Goal: Transaction & Acquisition: Purchase product/service

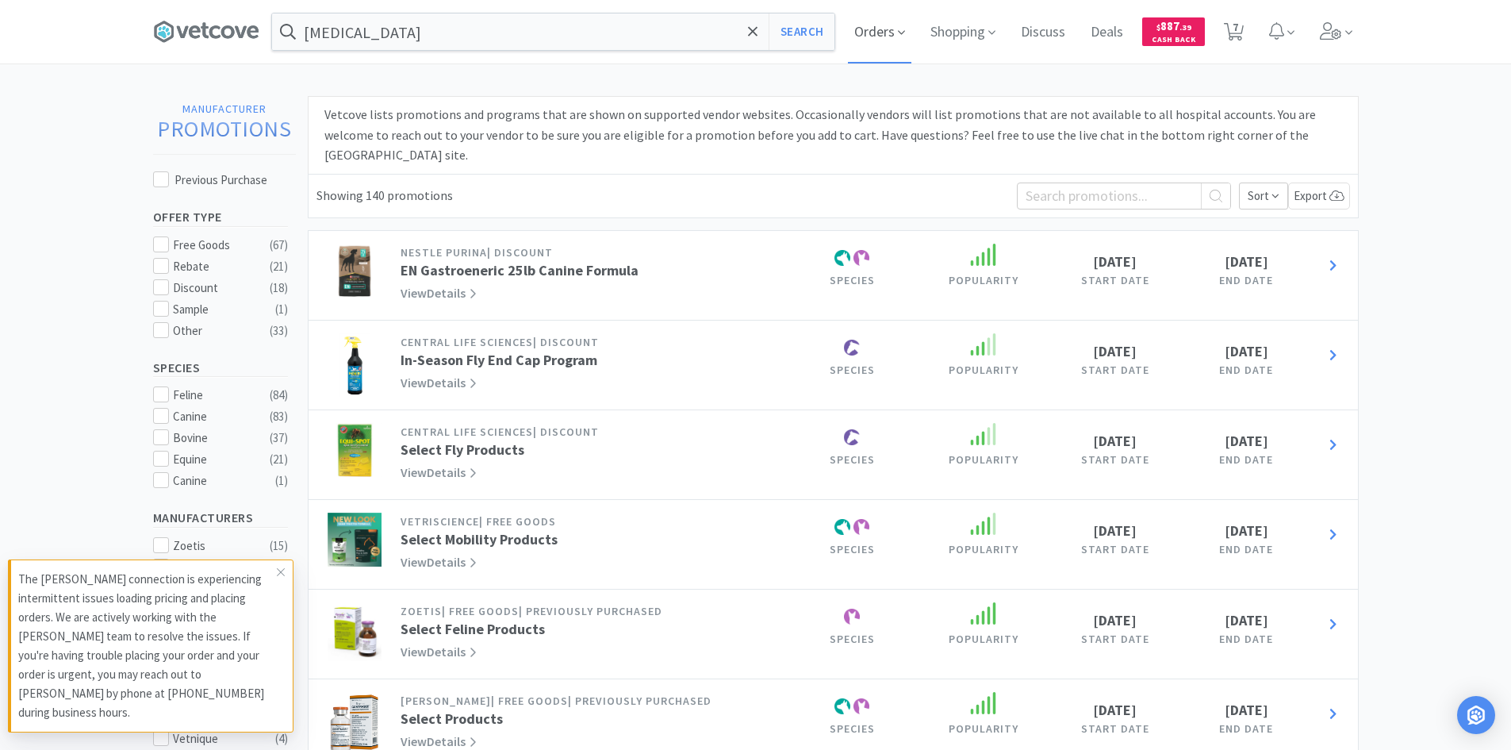
click at [896, 17] on span "Orders" at bounding box center [879, 31] width 63 height 63
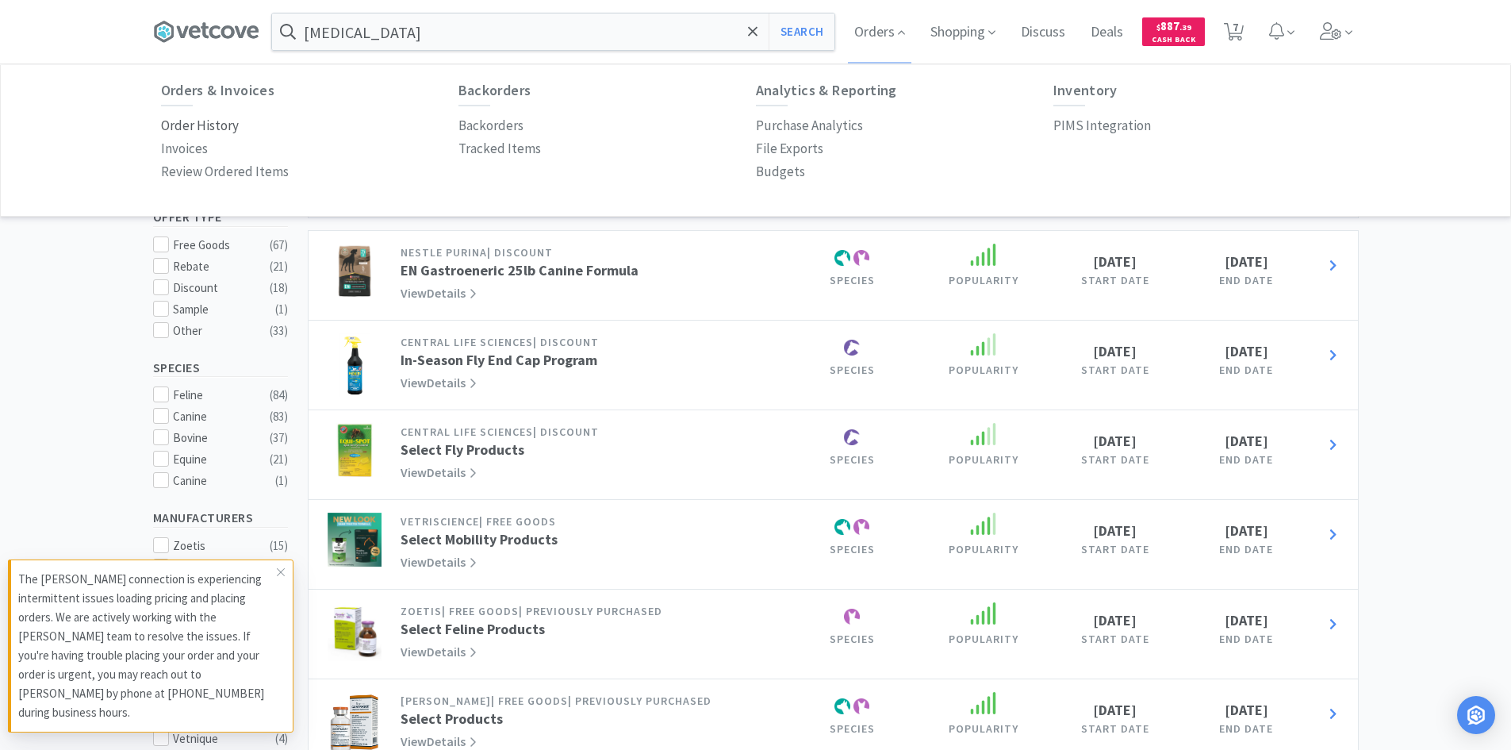
click at [197, 117] on p "Order History" at bounding box center [200, 125] width 78 height 21
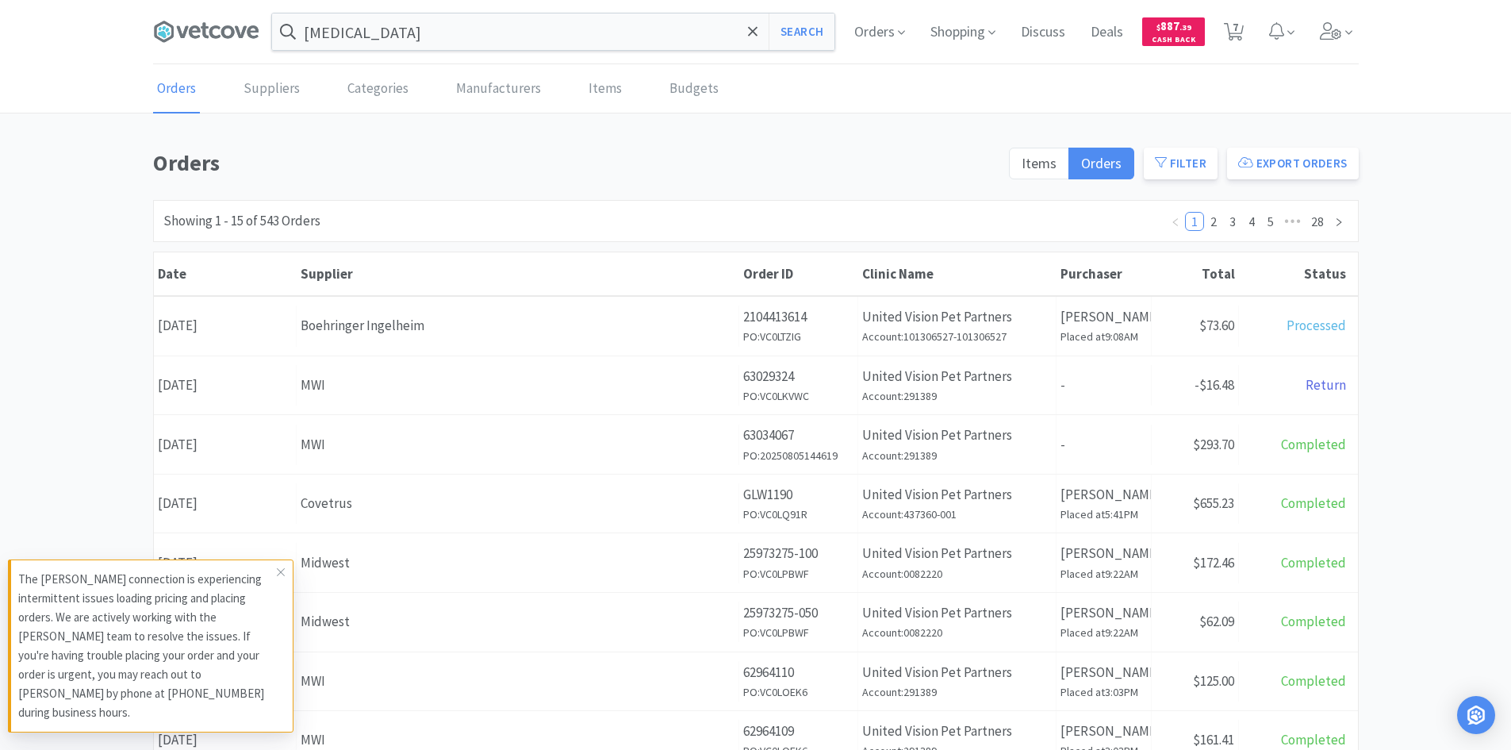
click at [1047, 182] on div "Items Orders Filter Export Orders" at bounding box center [1179, 167] width 359 height 45
click at [1042, 173] on label "Items" at bounding box center [1039, 164] width 60 height 32
click at [1022, 168] on input "Items" at bounding box center [1022, 168] width 0 height 0
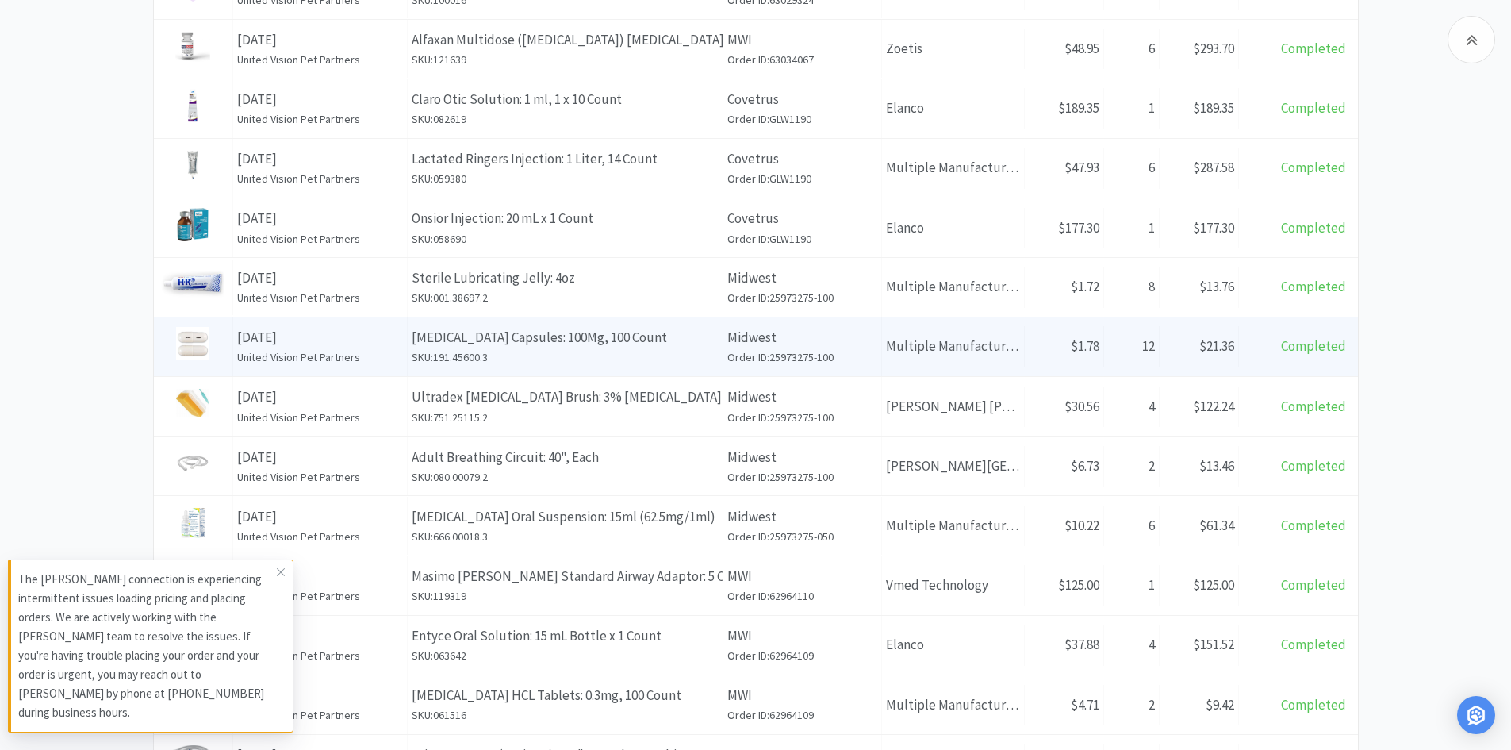
scroll to position [544, 0]
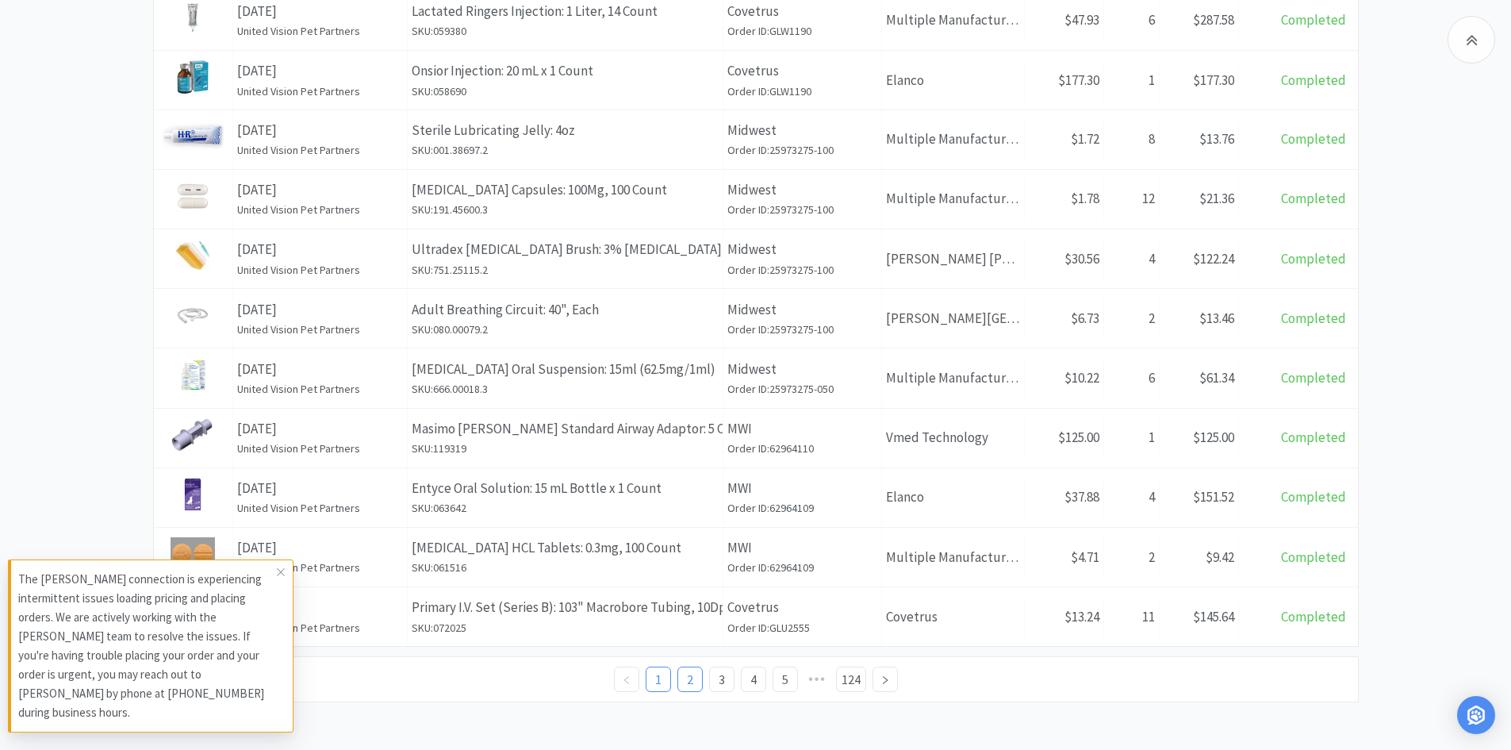
click at [685, 680] on link "2" at bounding box center [690, 679] width 24 height 24
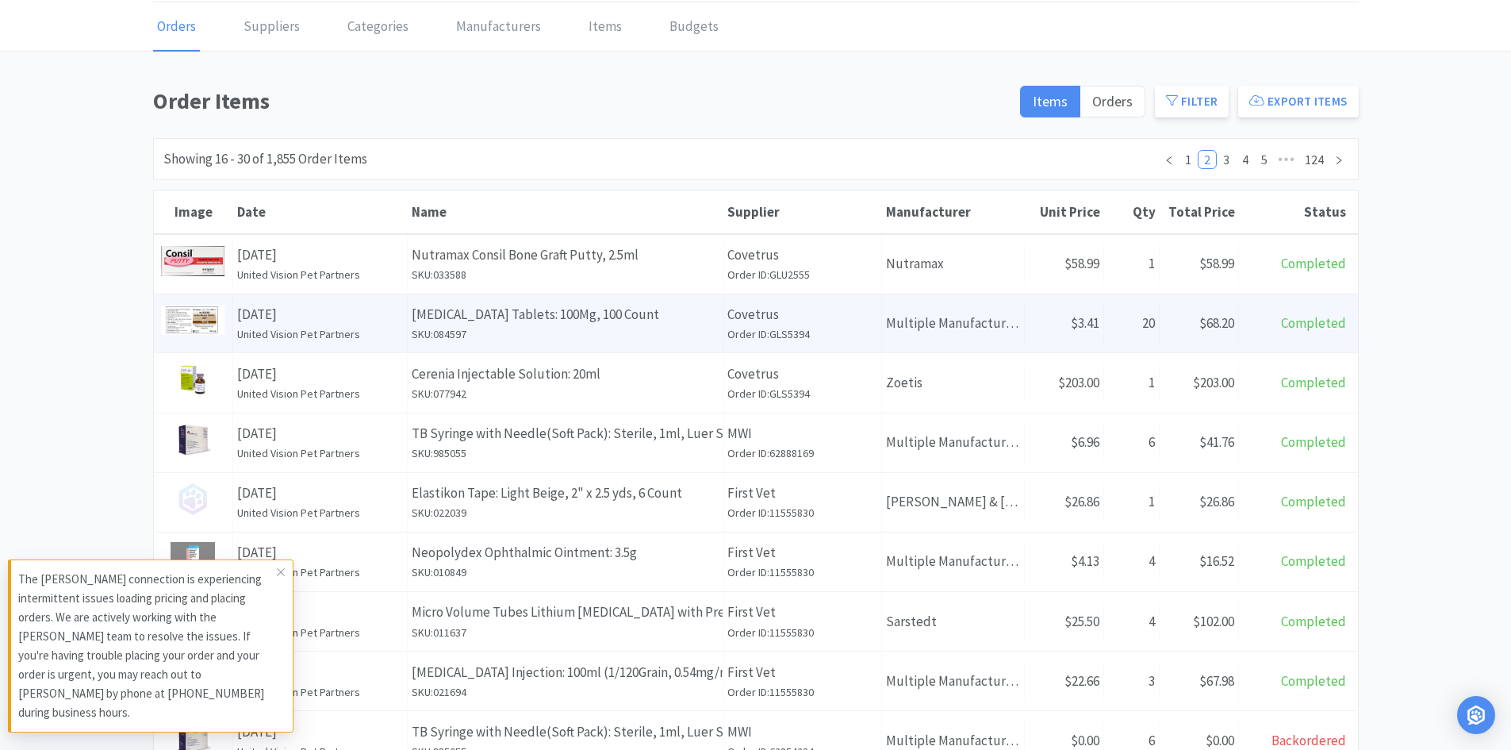
scroll to position [238, 0]
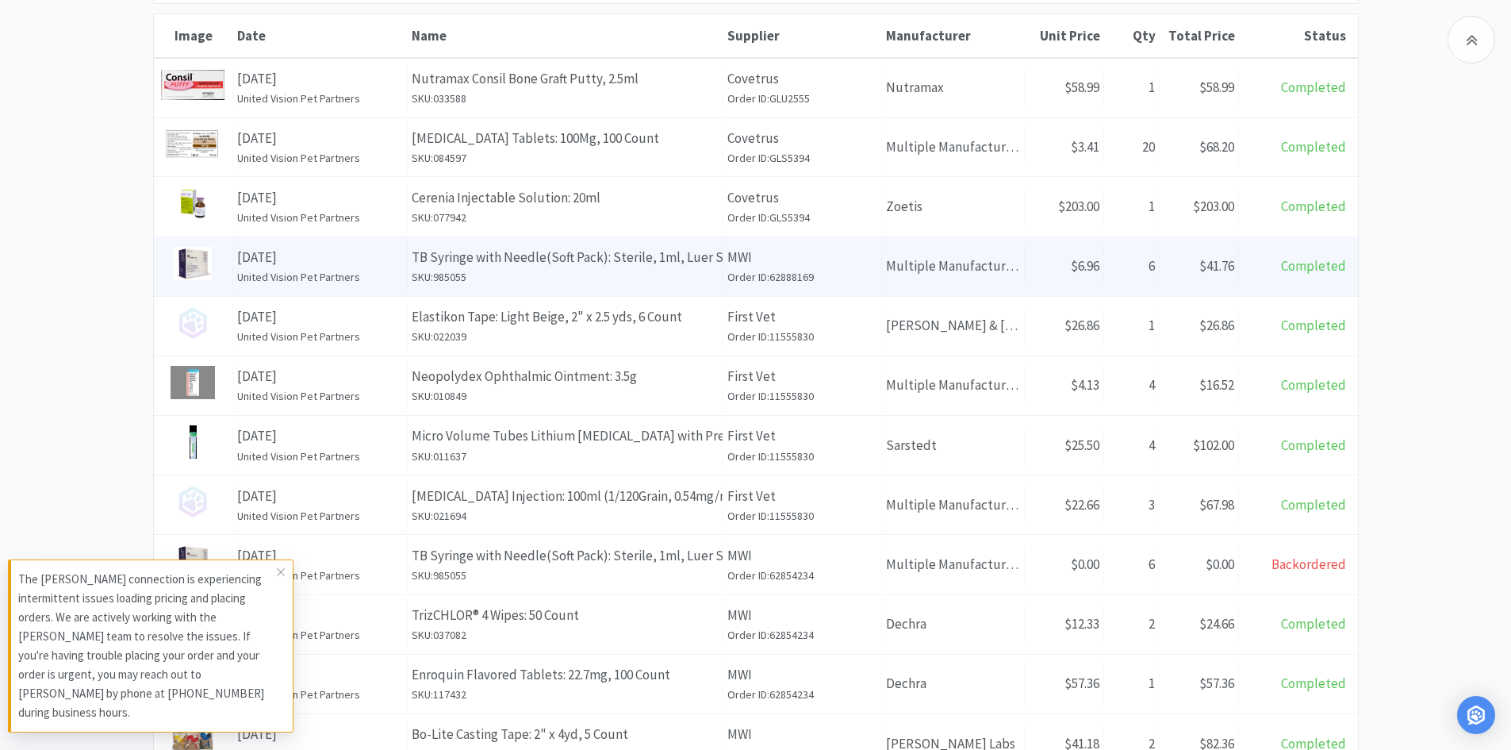
click at [628, 267] on p "TB Syringe with Needle(Soft Pack): Sterile, 1ml, Luer Slip, 25g x 5/8", 100 Cou…" at bounding box center [565, 257] width 307 height 21
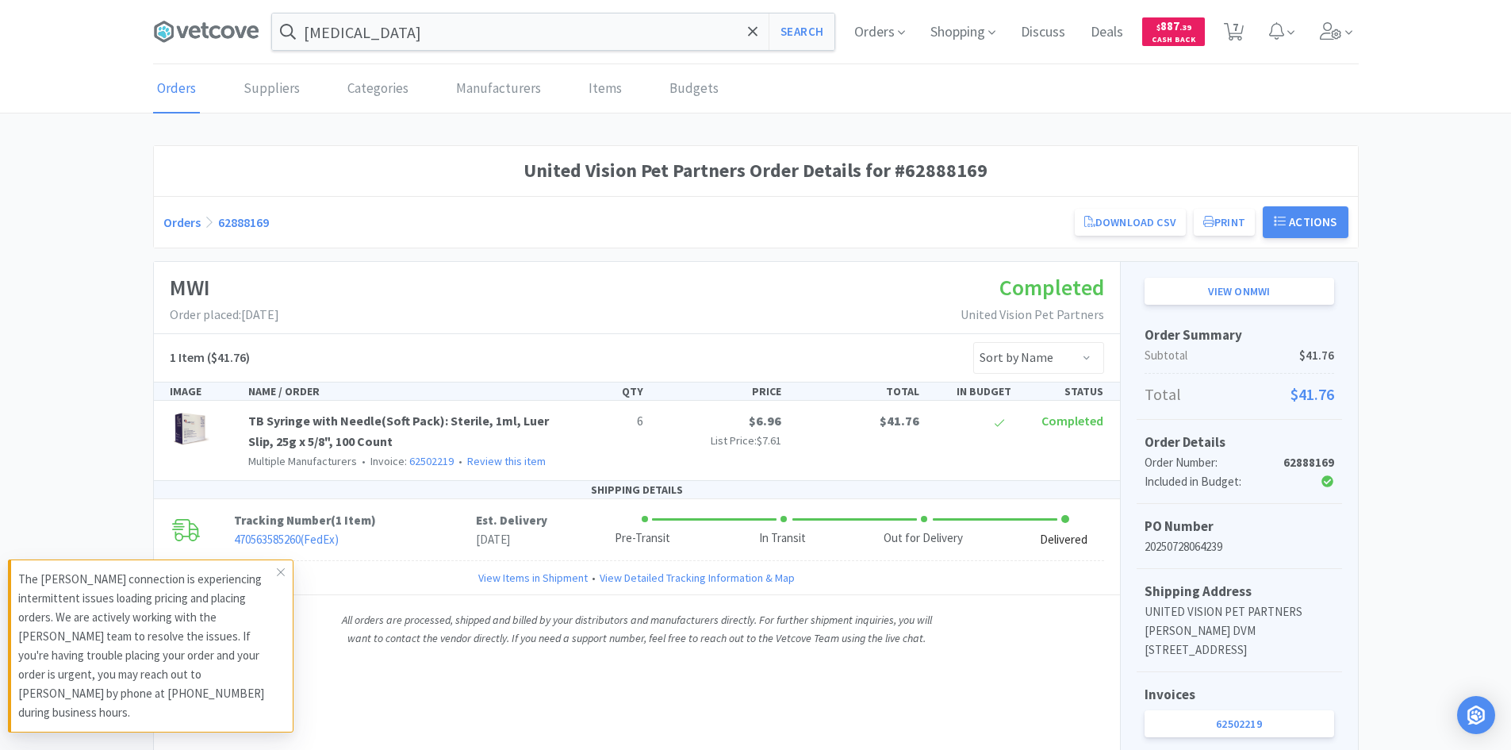
click at [544, 320] on div "MWI Order placed: [DATE] Completed United Vision Pet Partners" at bounding box center [637, 298] width 966 height 72
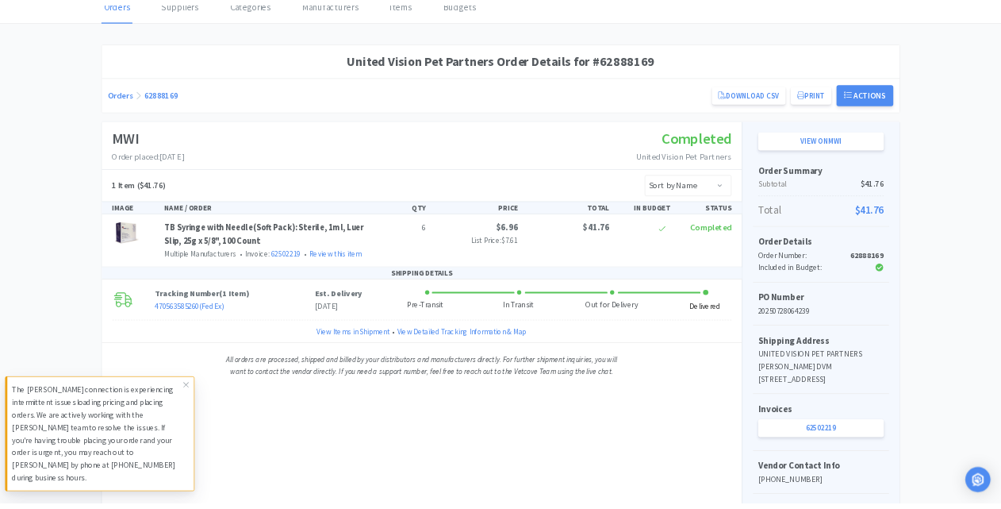
scroll to position [79, 0]
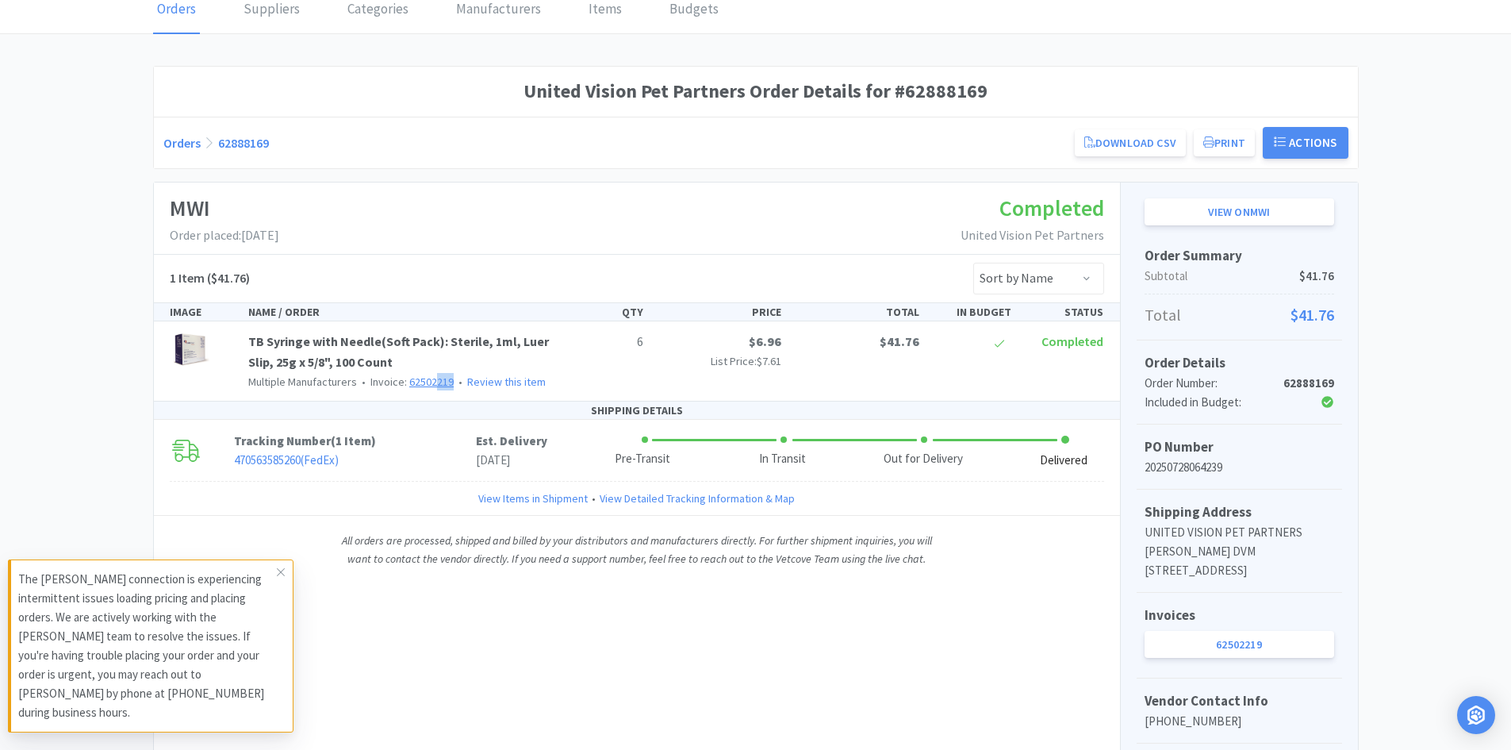
drag, startPoint x: 448, startPoint y: 389, endPoint x: 436, endPoint y: 385, distance: 12.5
click at [436, 385] on p "Multiple Manufacturers • Invoice: 62502219 • Review this item" at bounding box center [399, 381] width 303 height 17
click at [466, 246] on div "MWI Order placed: [DATE] Completed United Vision Pet Partners" at bounding box center [637, 218] width 966 height 72
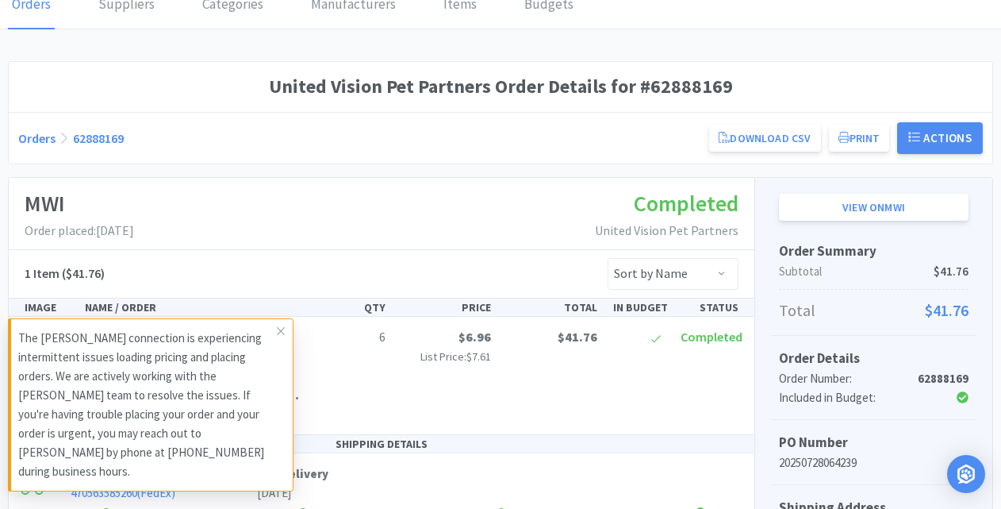
scroll to position [159, 0]
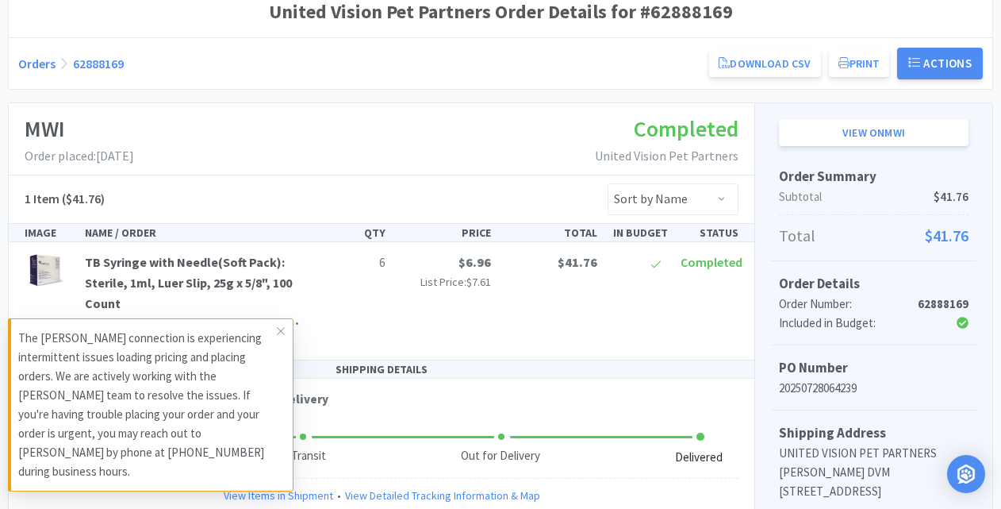
click at [353, 174] on div "MWI Order placed: [DATE] Completed United Vision Pet Partners" at bounding box center [382, 139] width 746 height 72
click at [226, 267] on link "TB Syringe with Needle(Soft Pack): Sterile, 1ml, Luer Slip, 25g x 5/8", 100 Cou…" at bounding box center [188, 282] width 207 height 56
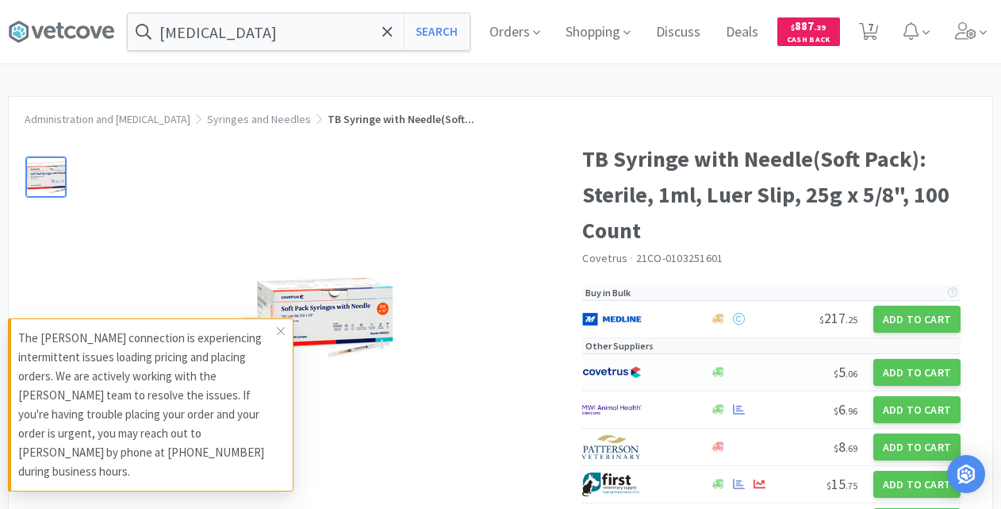
click at [748, 374] on div at bounding box center [744, 372] width 70 height 12
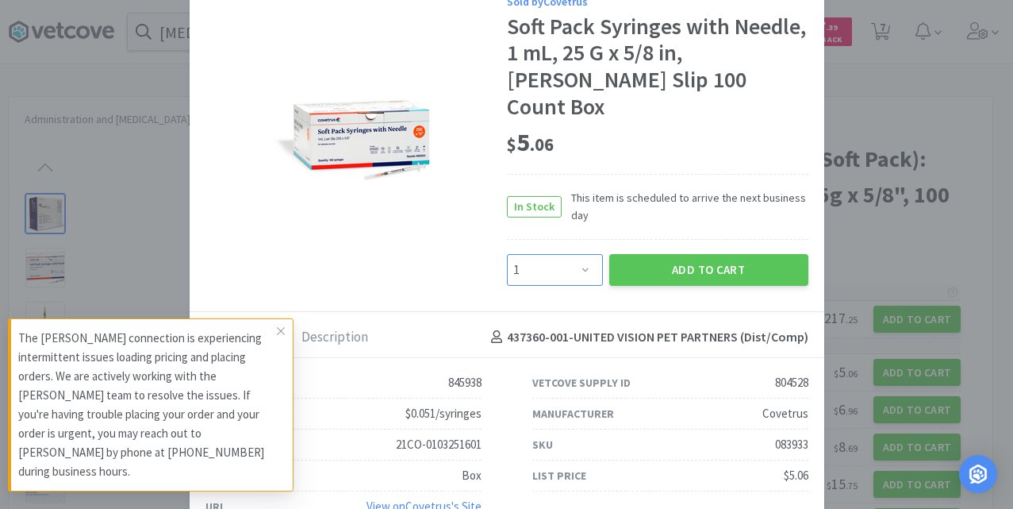
click at [580, 254] on select "Enter Quantity 1 2 3 4 5 6 7 8 9 10 11 12 13 14 15 16 17 18 19 20 Enter Quantity" at bounding box center [555, 270] width 96 height 32
select select "6"
click at [507, 254] on select "Enter Quantity 1 2 3 4 5 6 7 8 9 10 11 12 13 14 15 16 17 18 19 20 Enter Quantity" at bounding box center [555, 270] width 96 height 32
click at [676, 254] on button "Add to Cart" at bounding box center [708, 270] width 199 height 32
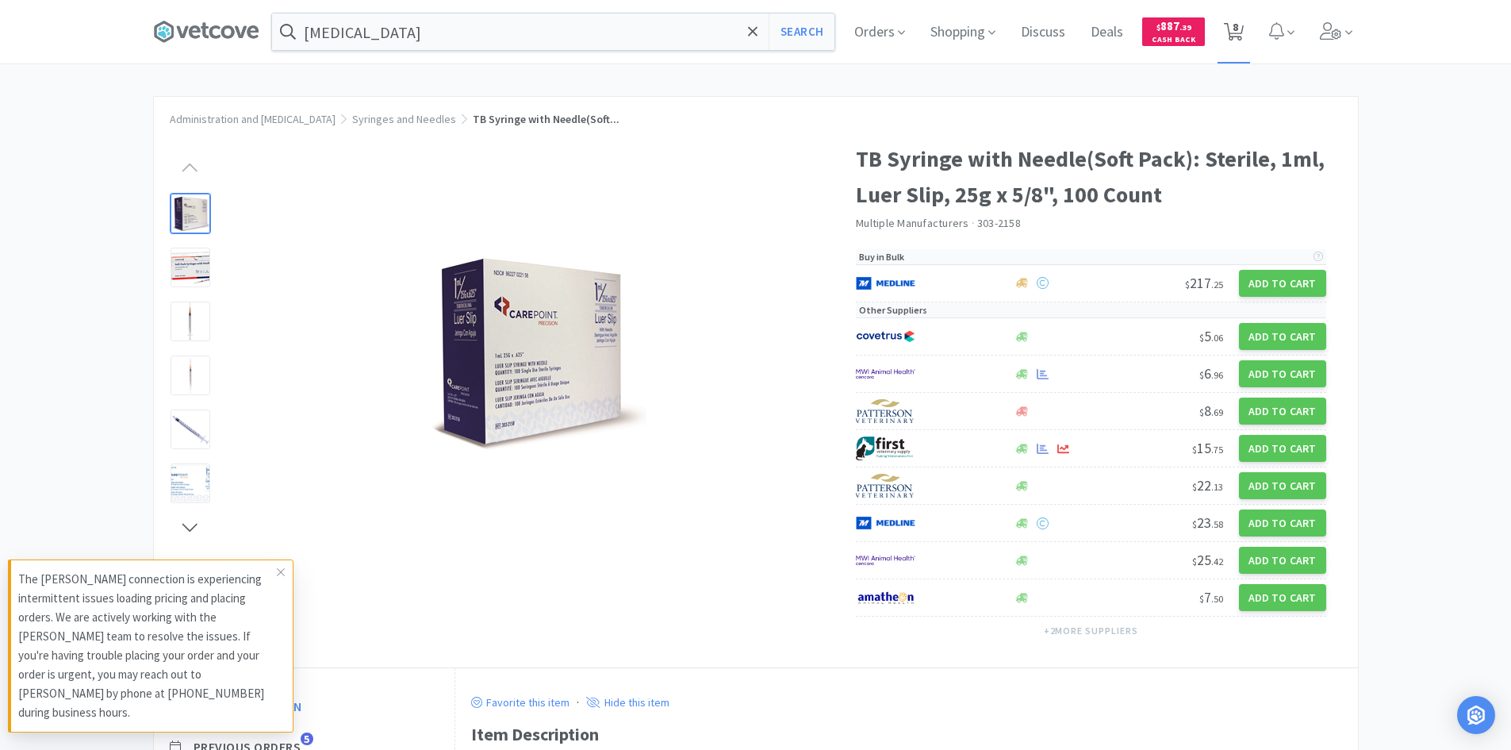
click at [1239, 24] on span "8" at bounding box center [1236, 26] width 6 height 63
select select "2"
select select "6"
select select "10"
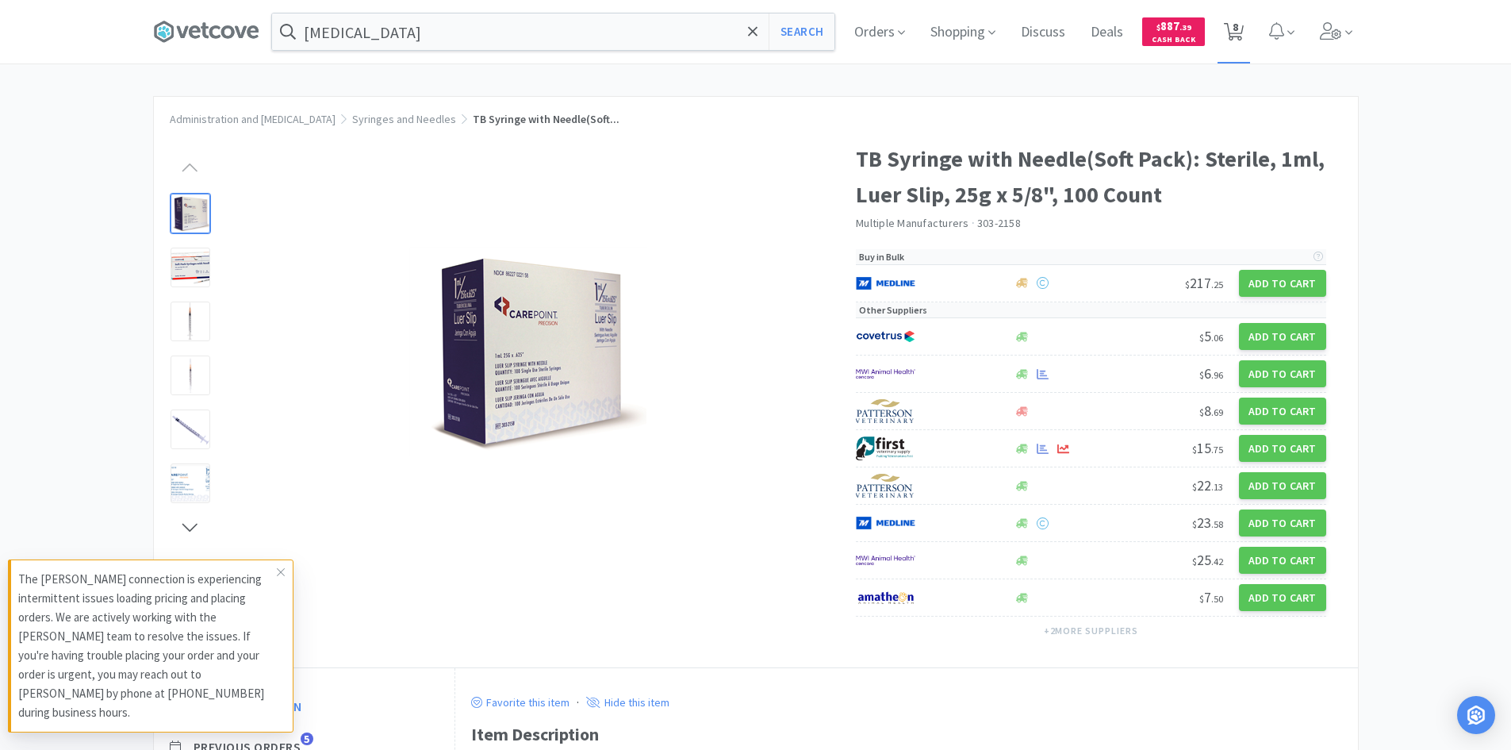
select select "3"
select select "4"
select select "1"
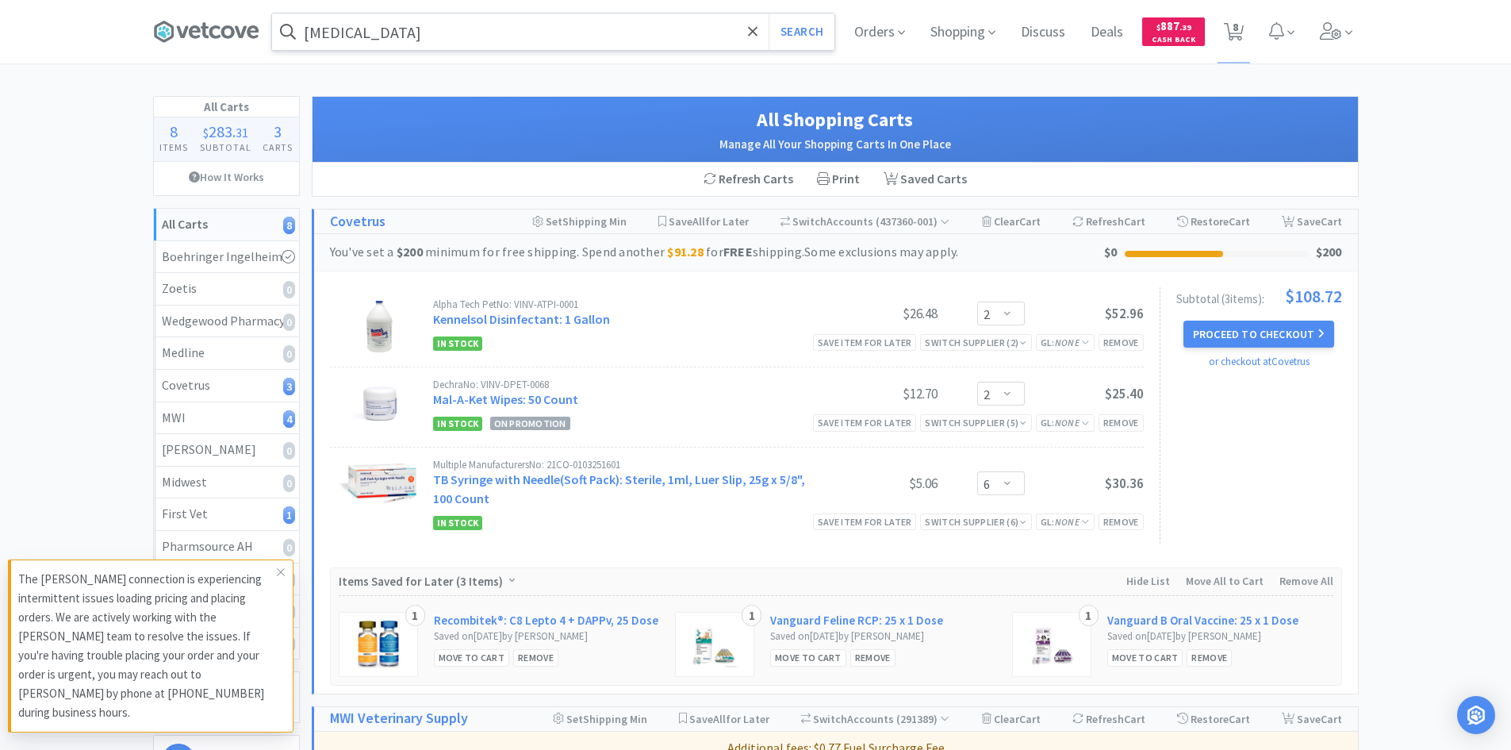
click at [430, 36] on input "[MEDICAL_DATA]" at bounding box center [553, 31] width 563 height 36
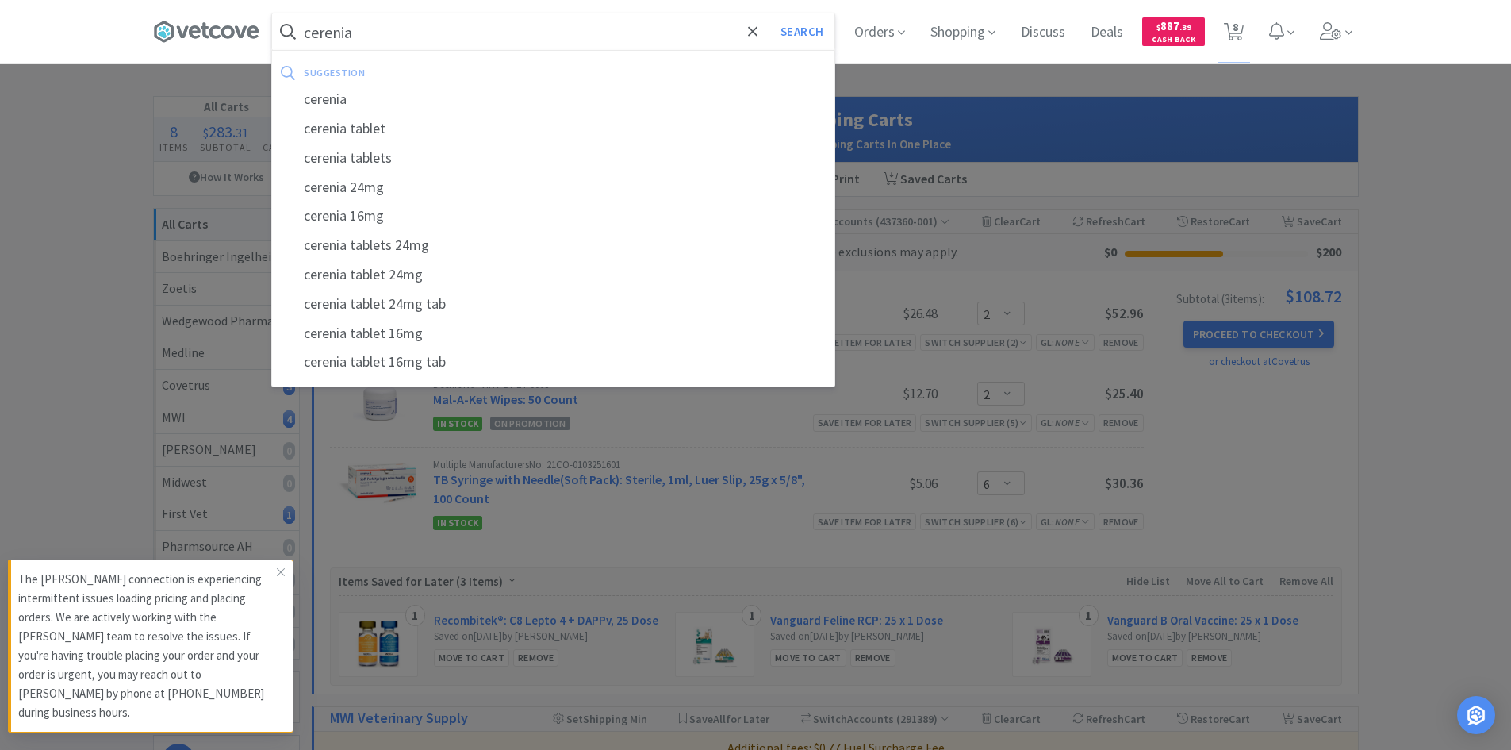
type input "cerenia"
click at [769, 13] on button "Search" at bounding box center [802, 31] width 66 height 36
select select "2"
select select "6"
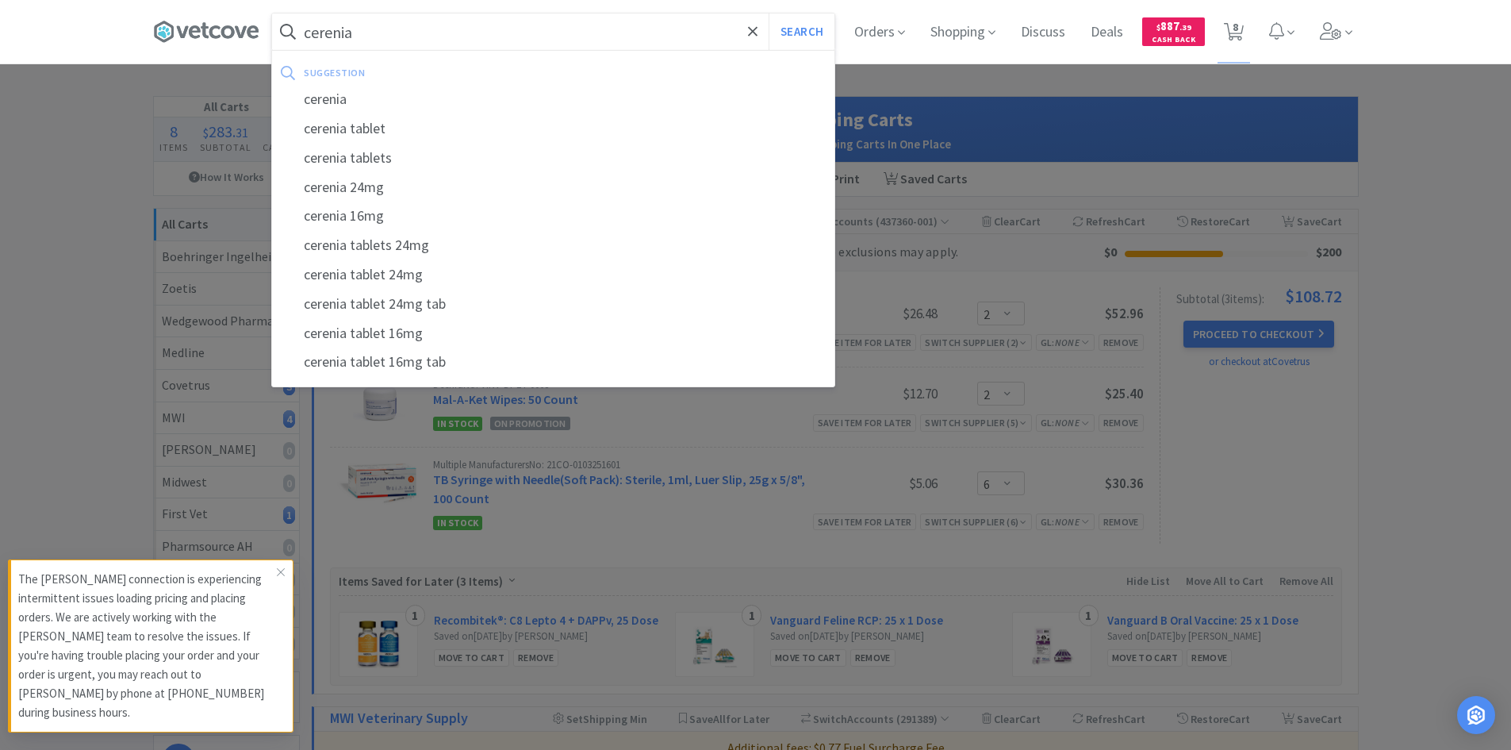
select select "10"
select select "3"
select select "4"
select select "1"
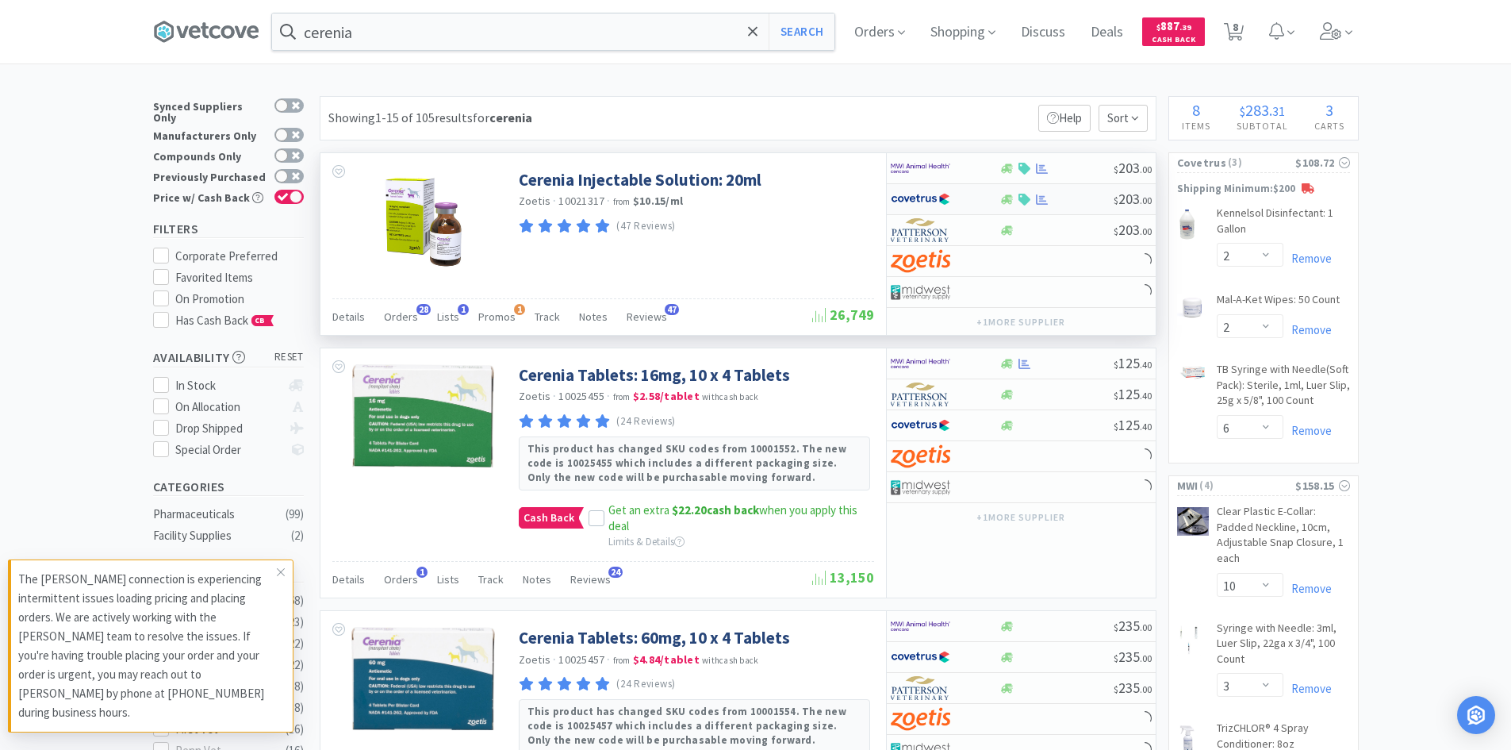
click at [985, 201] on div at bounding box center [945, 199] width 109 height 27
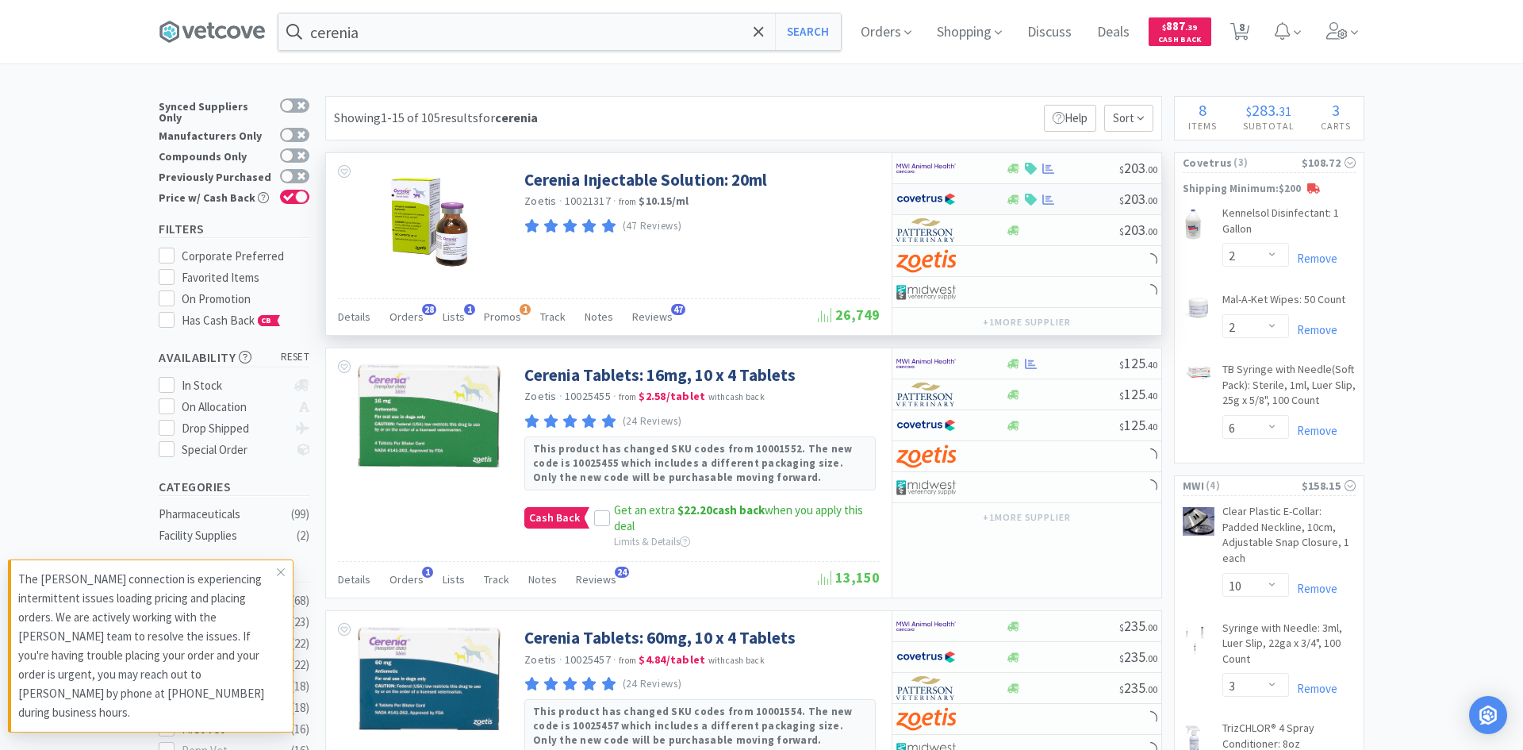
select select "1"
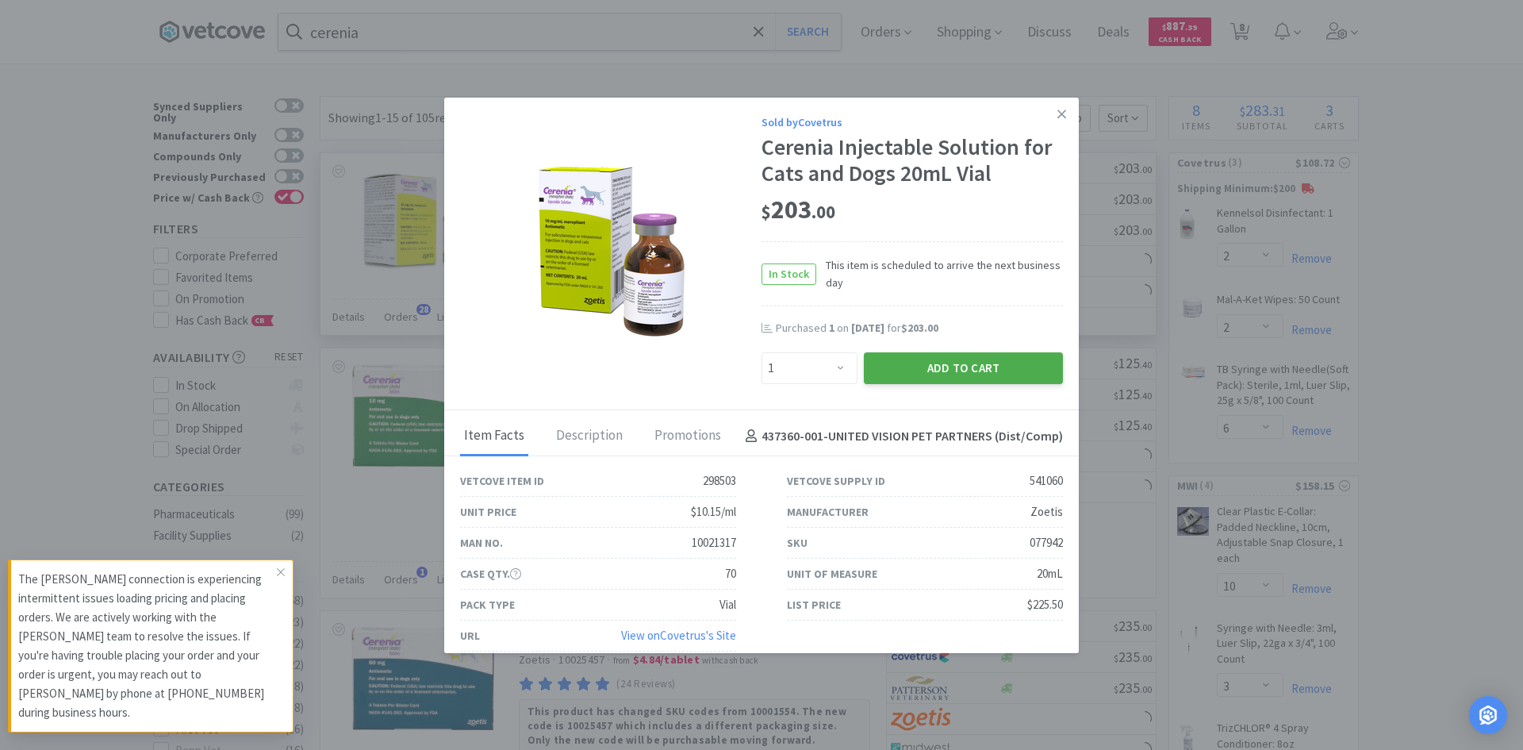
click at [884, 365] on button "Add to Cart" at bounding box center [963, 368] width 199 height 32
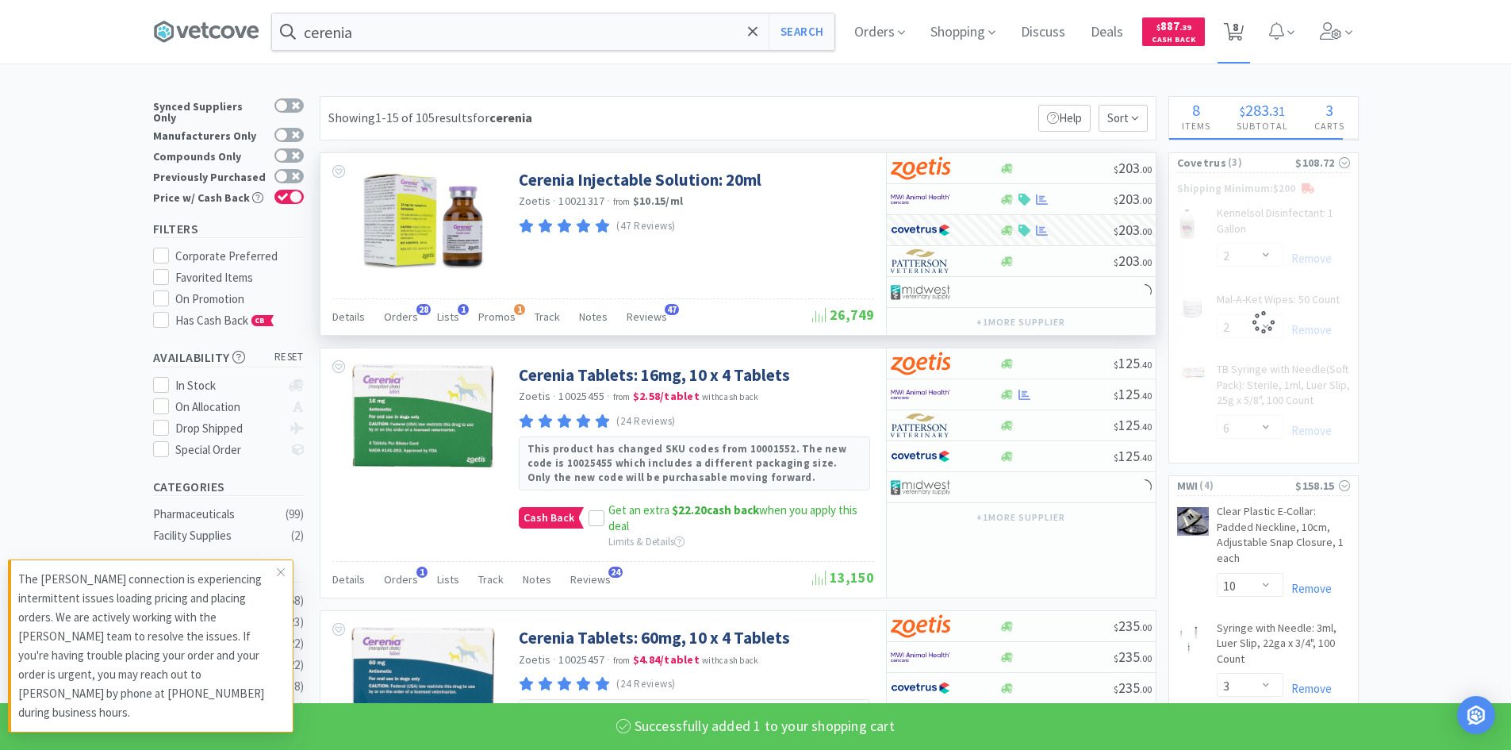
select select "1"
select select "2"
select select "6"
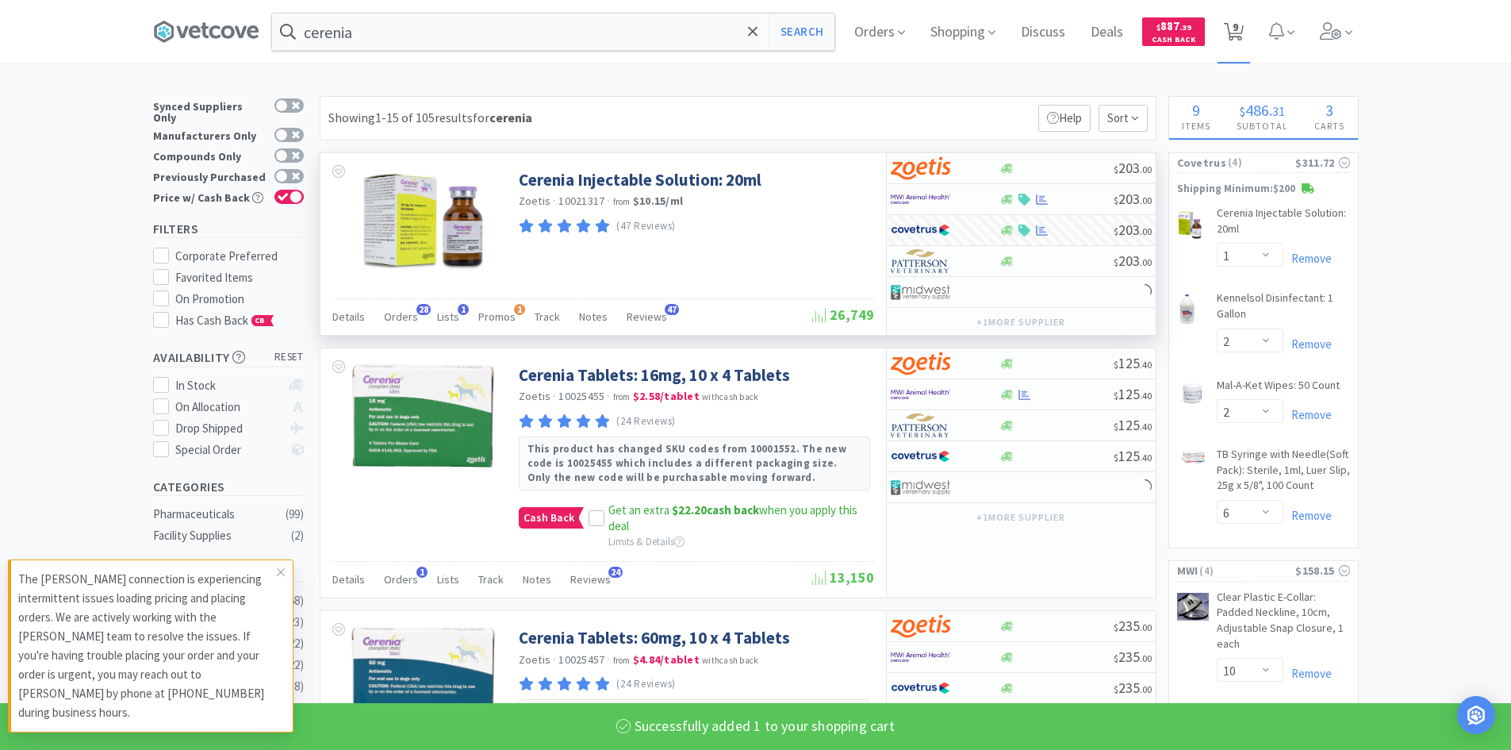
click at [1239, 30] on span "9" at bounding box center [1236, 26] width 6 height 63
select select "1"
select select "2"
select select "6"
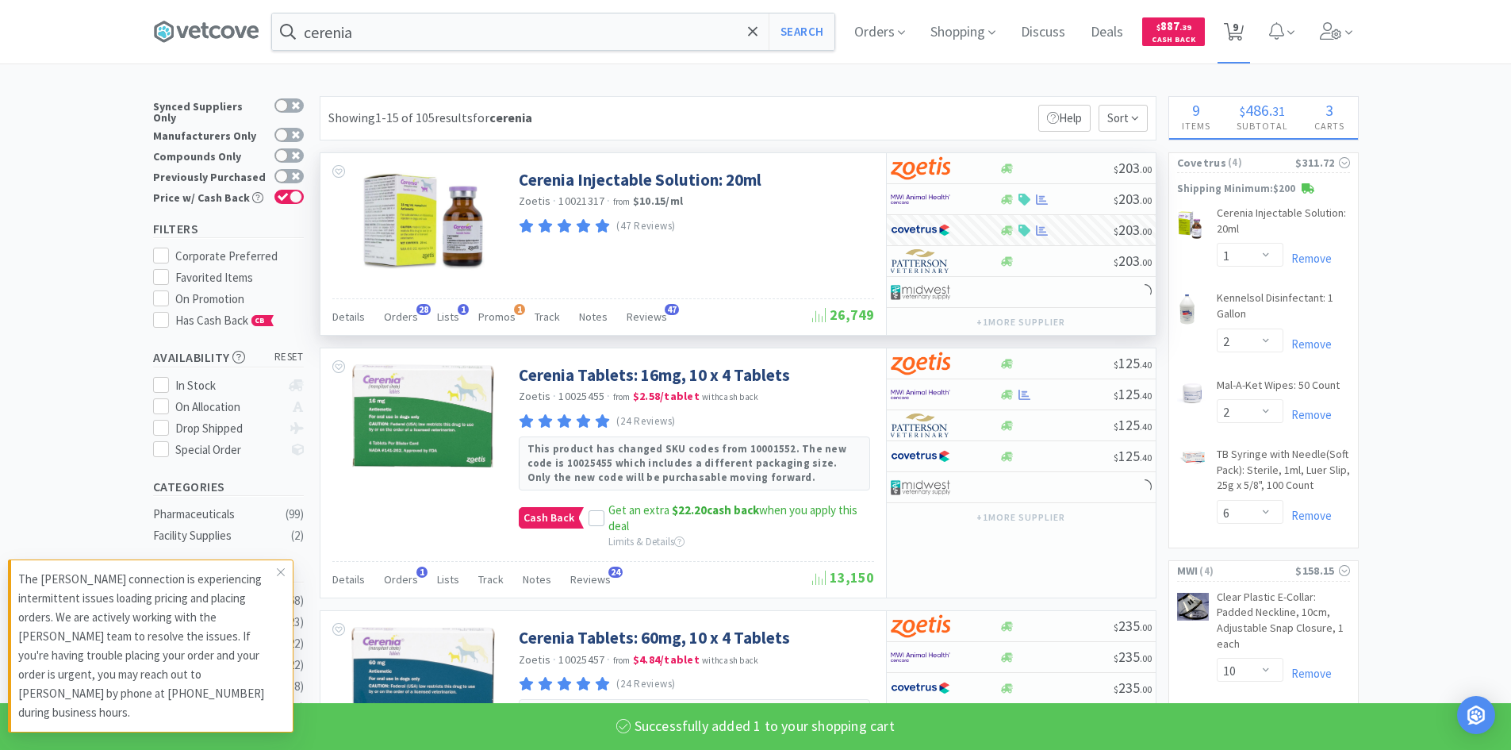
select select "10"
select select "3"
select select "4"
select select "1"
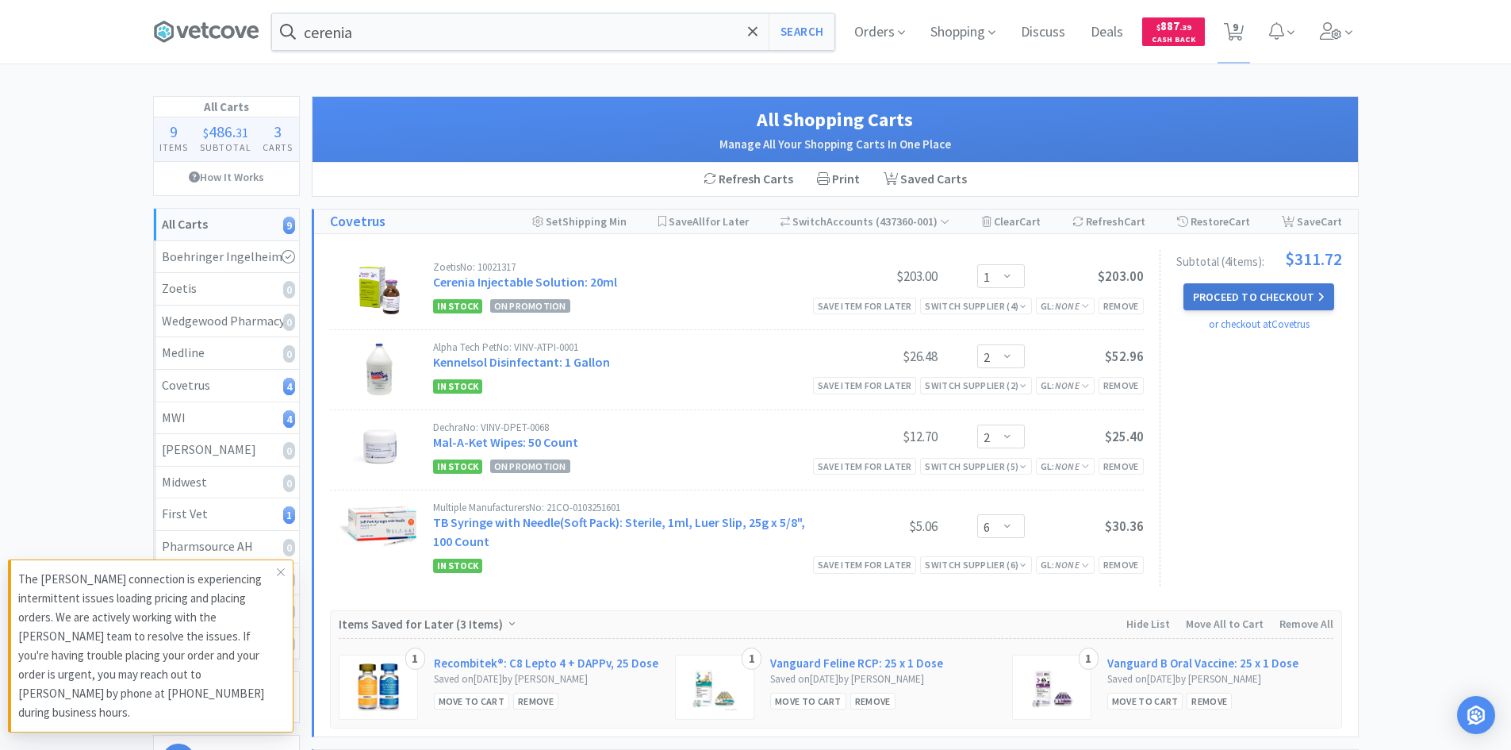
click at [1211, 290] on button "Proceed to Checkout" at bounding box center [1259, 296] width 151 height 27
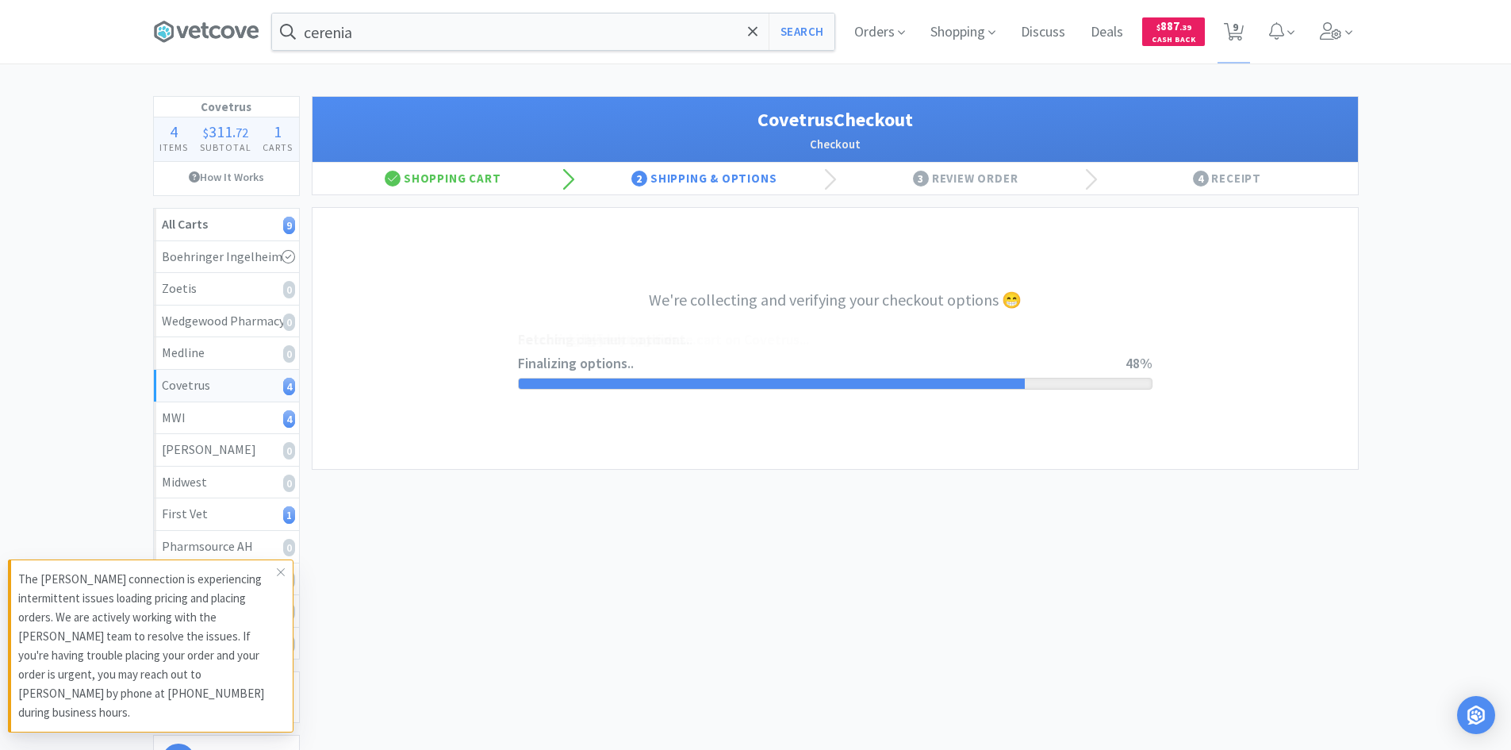
select select "ACCOUNT"
select select "cvt-standard-net"
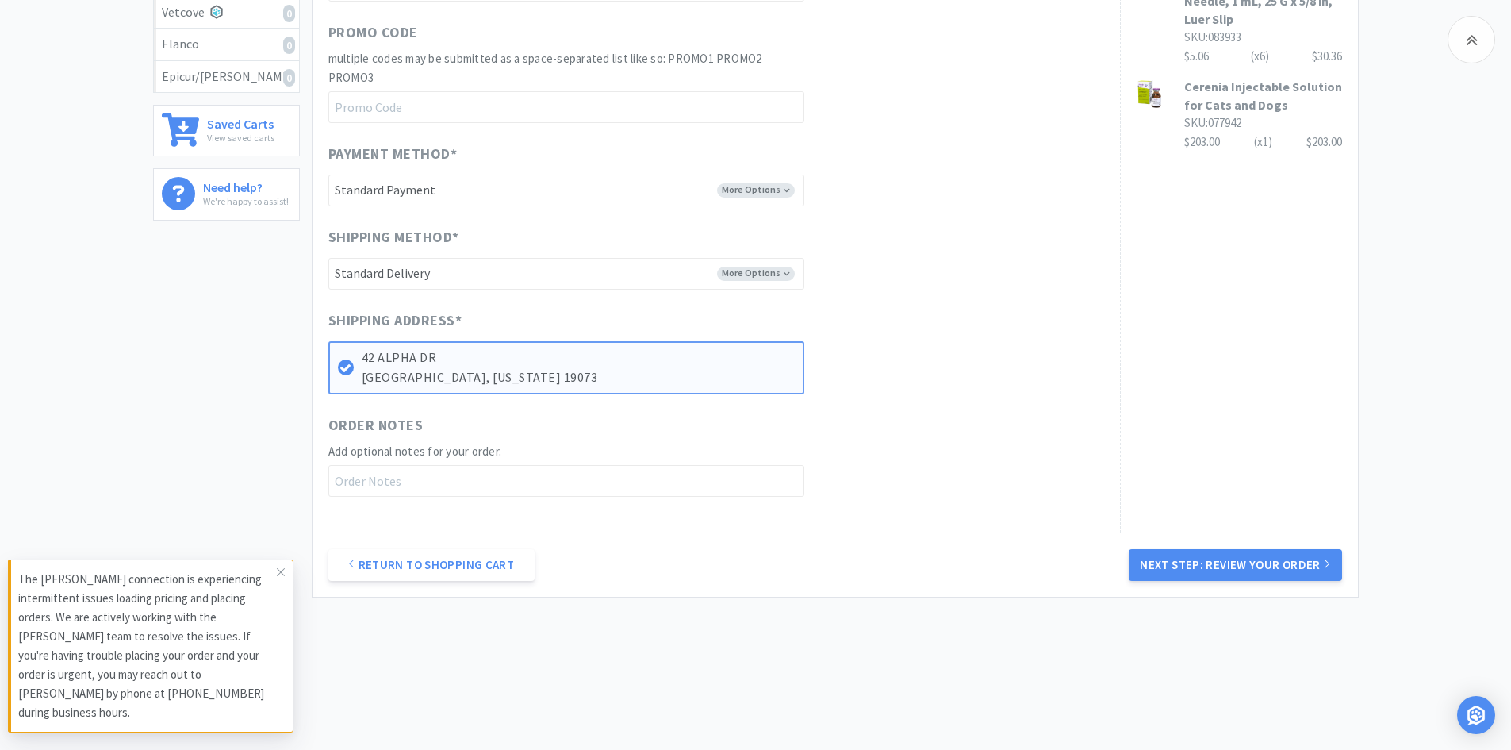
scroll to position [577, 0]
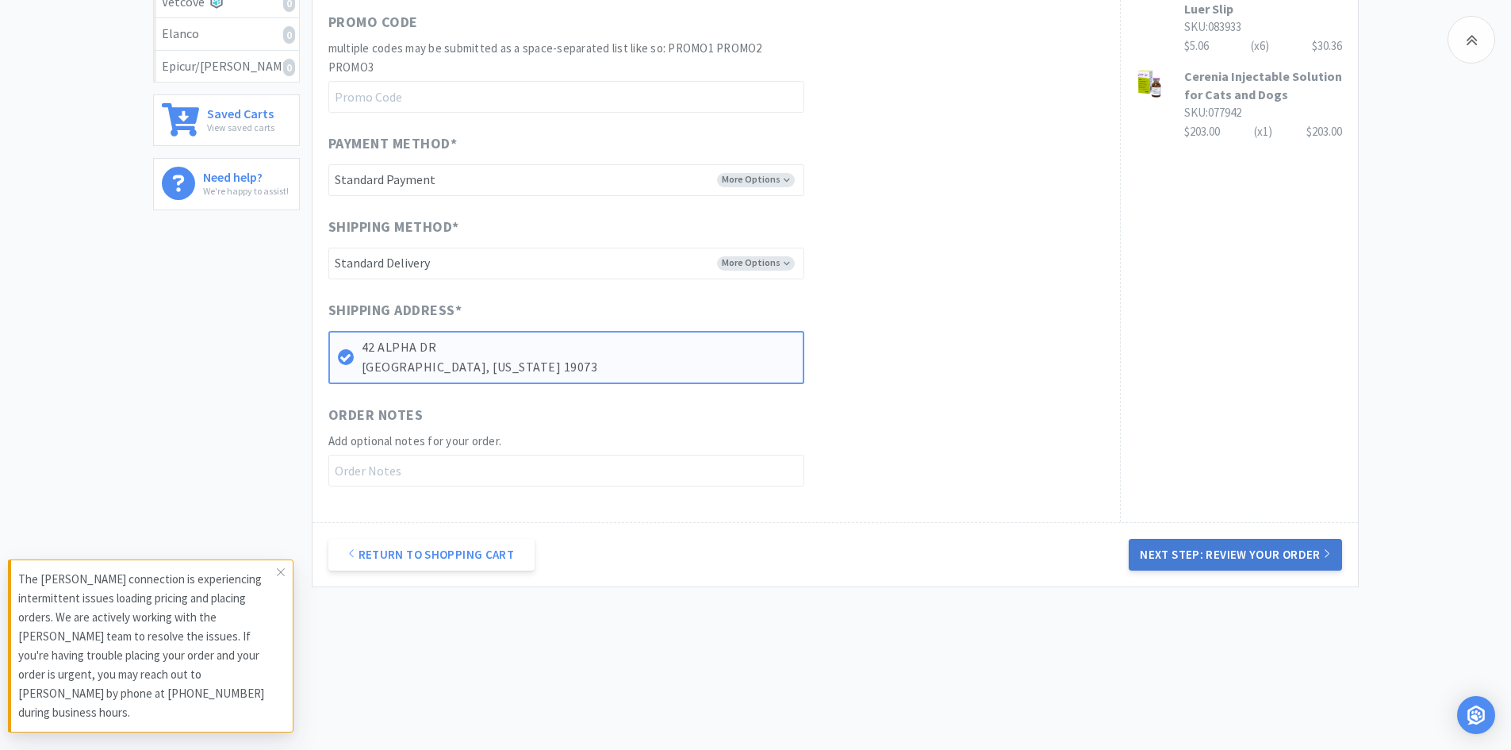
click at [1164, 551] on button "Next Step: Review Your Order" at bounding box center [1235, 555] width 213 height 32
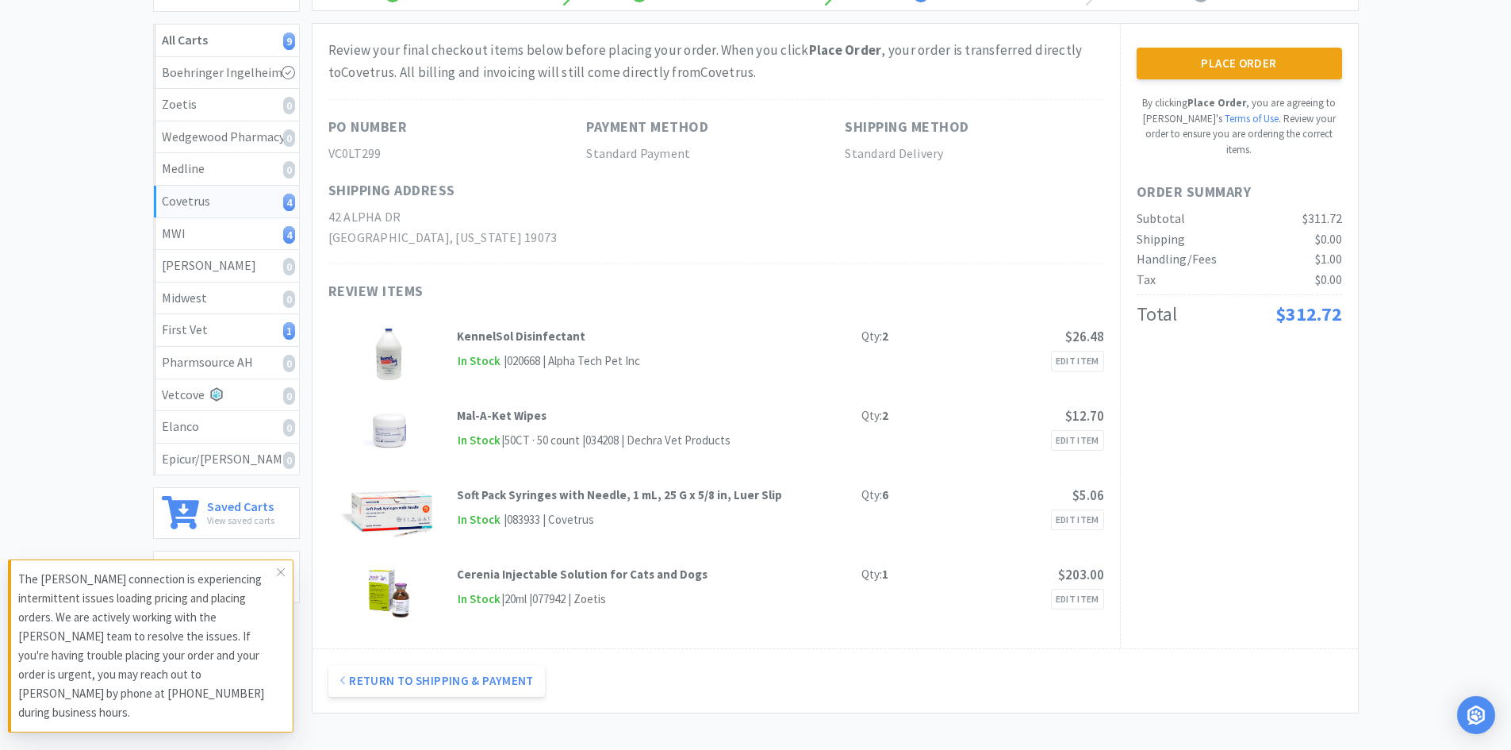
scroll to position [0, 0]
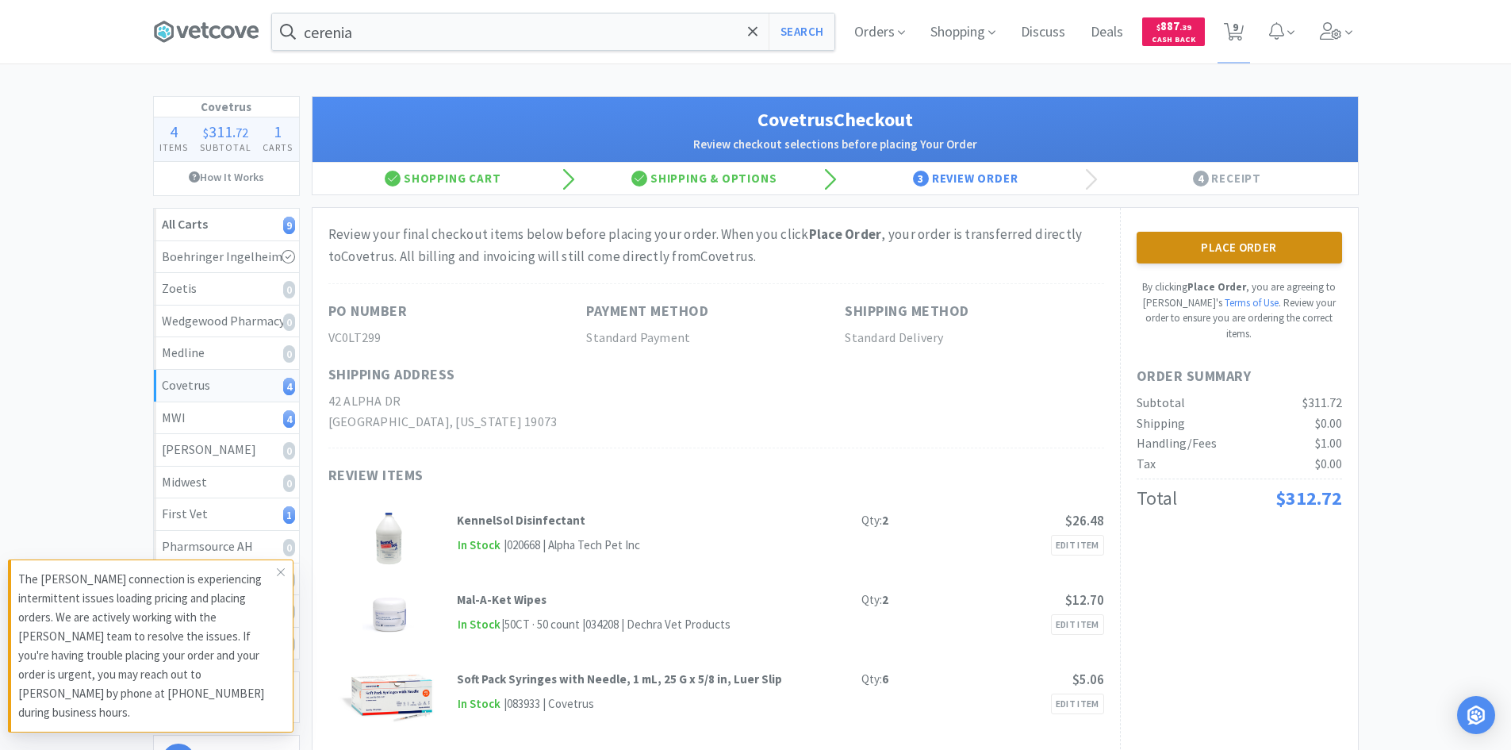
click at [1167, 247] on button "Place Order" at bounding box center [1239, 248] width 205 height 32
